Goal: Navigation & Orientation: Find specific page/section

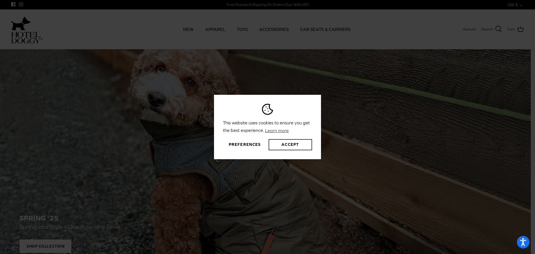
drag, startPoint x: 284, startPoint y: 148, endPoint x: 318, endPoint y: 148, distance: 34.6
click at [285, 148] on button "Accept" at bounding box center [290, 144] width 43 height 11
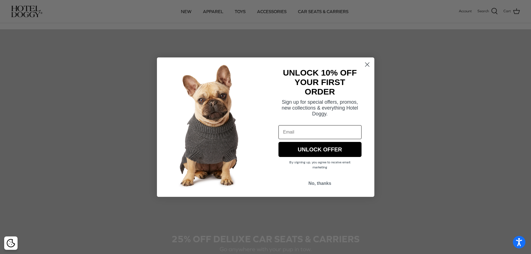
scroll to position [376, 0]
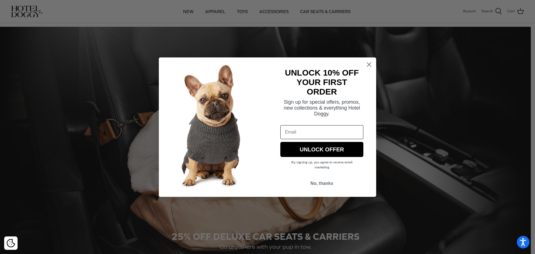
drag, startPoint x: 532, startPoint y: 47, endPoint x: 455, endPoint y: 109, distance: 98.9
click at [531, 187] on html "This website uses cookies to ensure you get the best experience. Learn more Pre…" at bounding box center [267, 206] width 535 height 1164
click at [369, 62] on circle "Close dialog" at bounding box center [369, 64] width 9 height 9
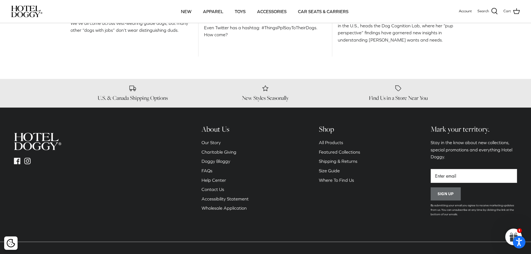
scroll to position [850, 0]
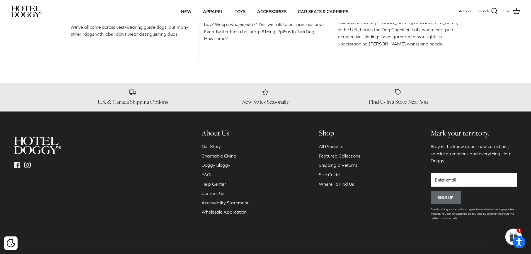
click at [221, 193] on link "Contact Us" at bounding box center [213, 193] width 23 height 5
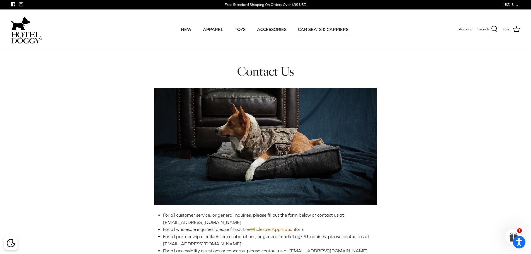
click at [336, 30] on link "CAR SEATS & CARRIERS" at bounding box center [323, 29] width 60 height 19
